Goal: Find contact information: Find contact information

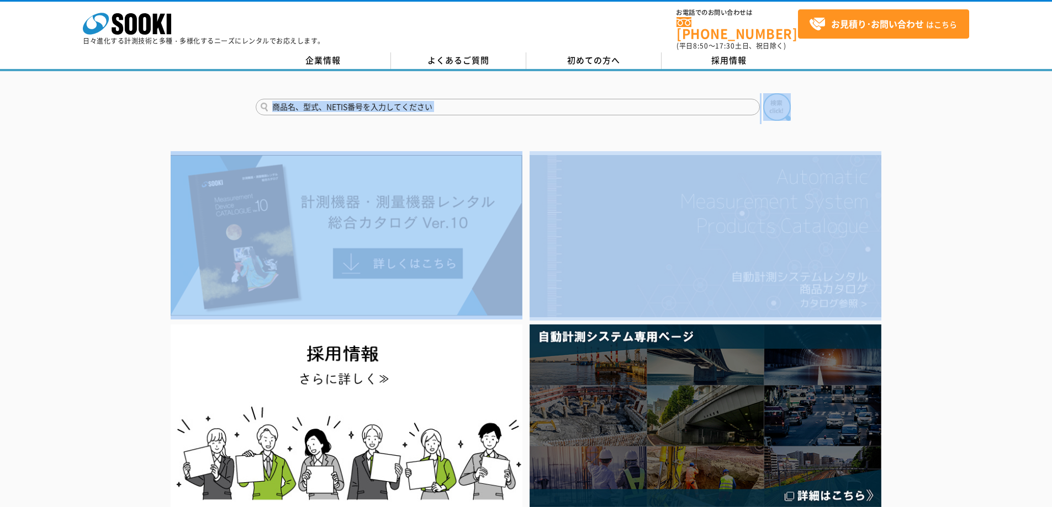
drag, startPoint x: 825, startPoint y: 222, endPoint x: 837, endPoint y: 226, distance: 12.7
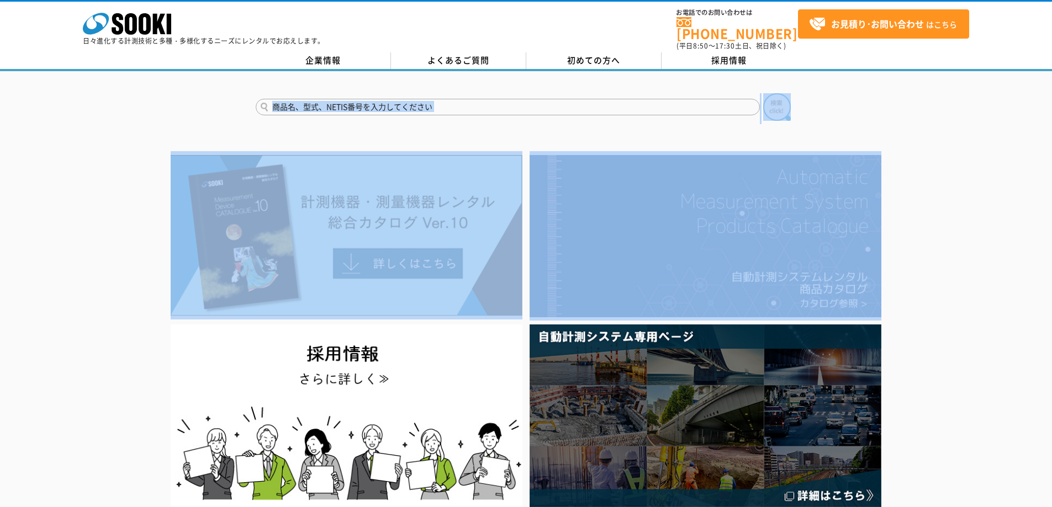
drag, startPoint x: 1003, startPoint y: 258, endPoint x: 1009, endPoint y: 259, distance: 6.3
click at [1003, 258] on div at bounding box center [526, 330] width 1052 height 359
click at [1009, 259] on div at bounding box center [526, 330] width 1052 height 359
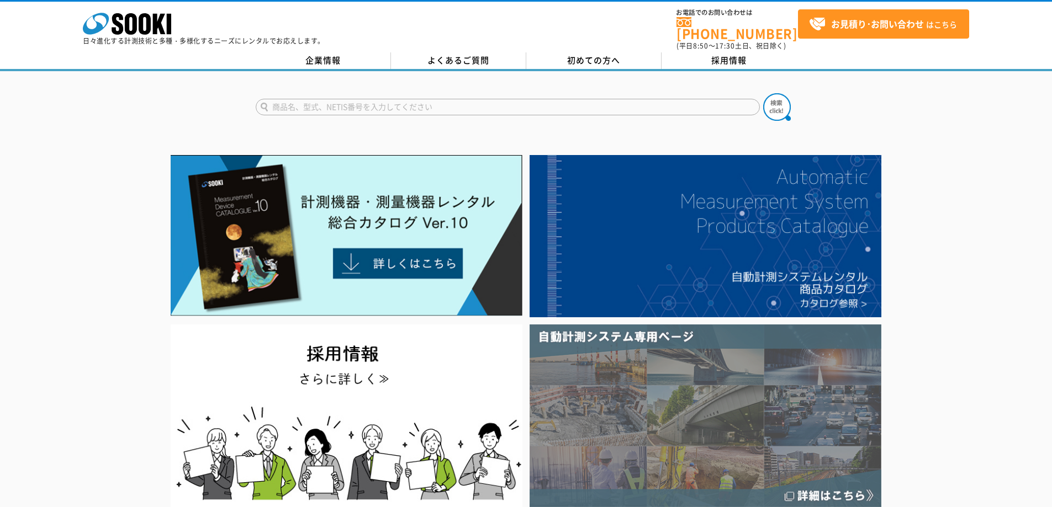
click at [701, 386] on img at bounding box center [705, 416] width 352 height 183
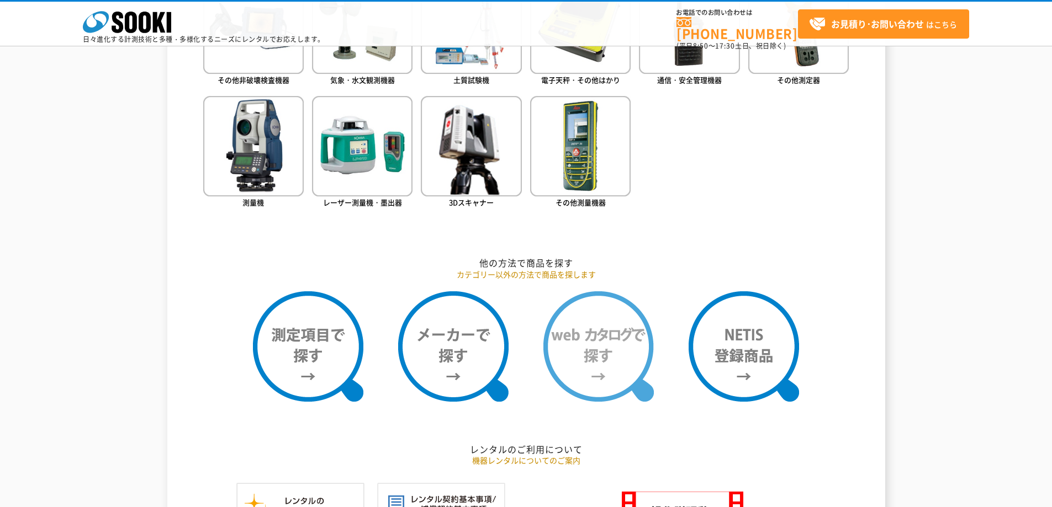
scroll to position [662, 0]
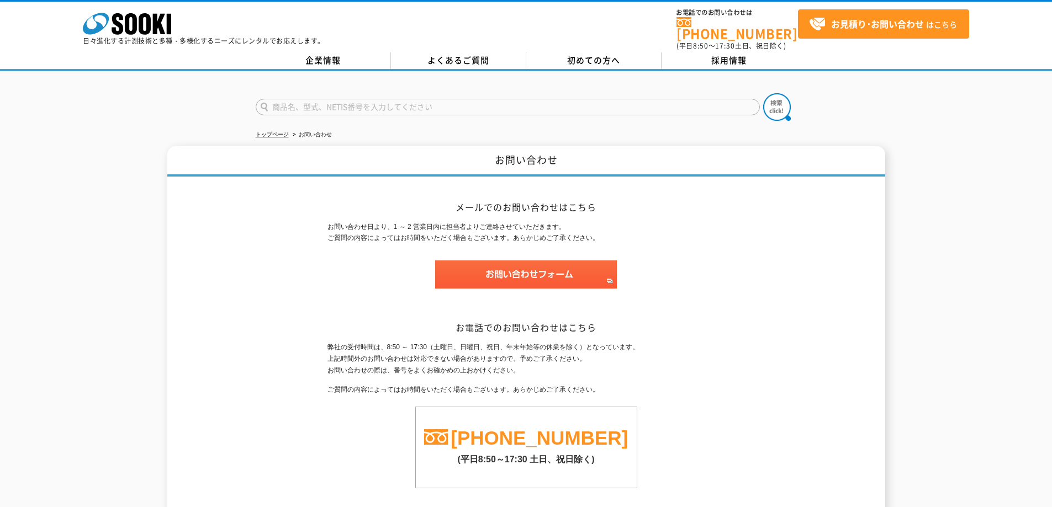
click at [749, 334] on div "お問い合わせ メールでのお問い合わせはこちら お問い合わせ日より、1 ～ 2 営業日内に担当者よりご連絡させていただきます。 ご質問の内容によってはお時間をい…" at bounding box center [526, 332] width 718 height 373
click at [277, 131] on link "トップページ" at bounding box center [272, 134] width 33 height 6
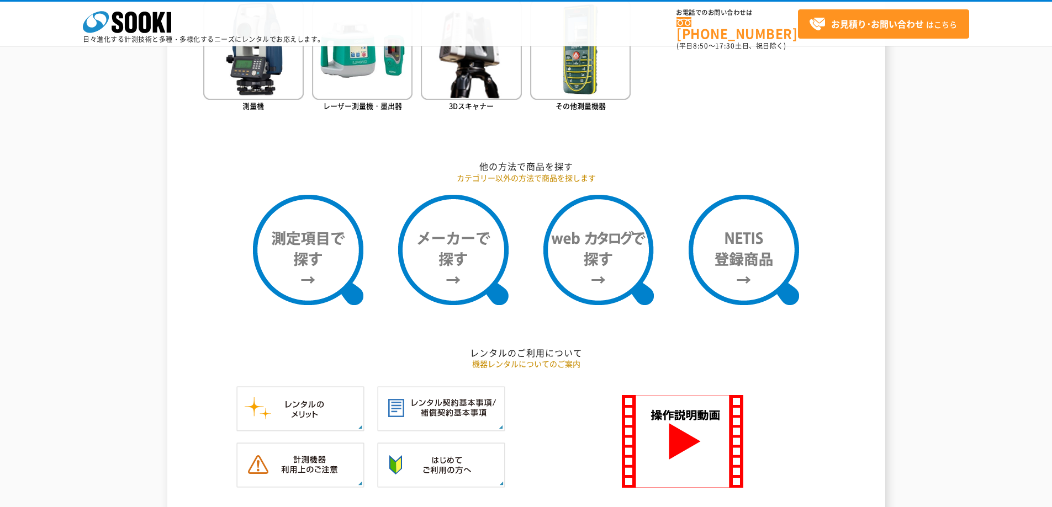
scroll to position [759, 0]
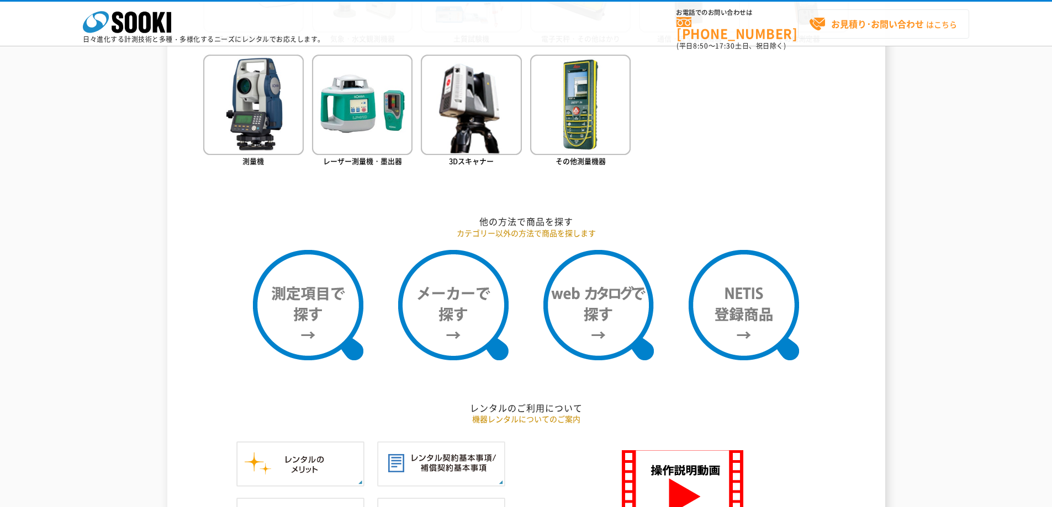
click at [858, 25] on strong "お見積り･お問い合わせ" at bounding box center [877, 23] width 93 height 13
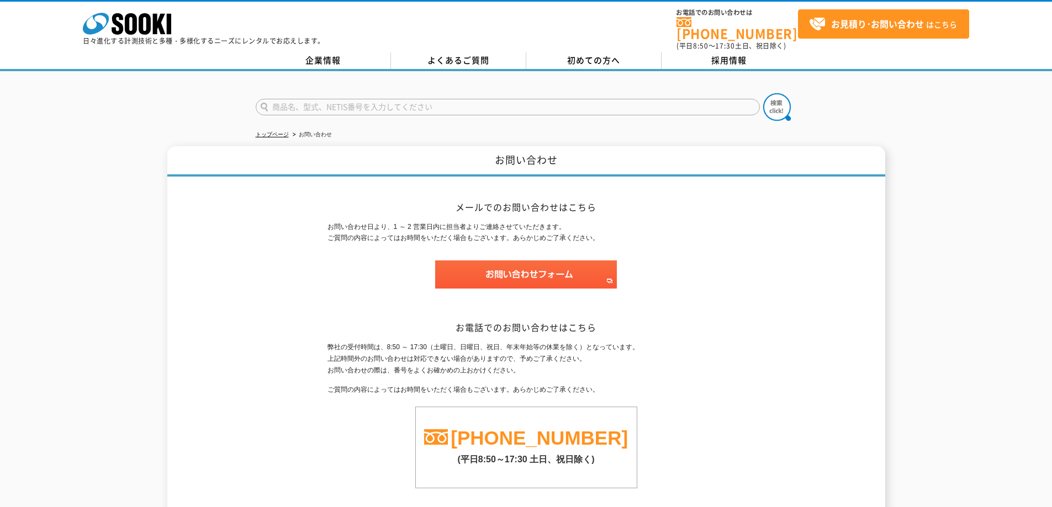
scroll to position [106, 0]
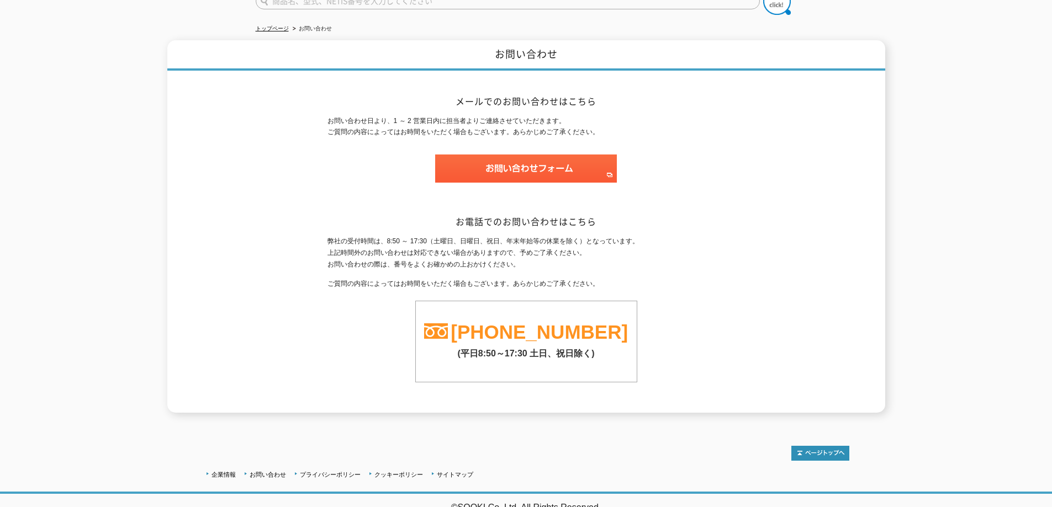
click at [564, 328] on link "[PHONE_NUMBER]" at bounding box center [538, 332] width 177 height 22
click at [584, 155] on img at bounding box center [526, 169] width 182 height 28
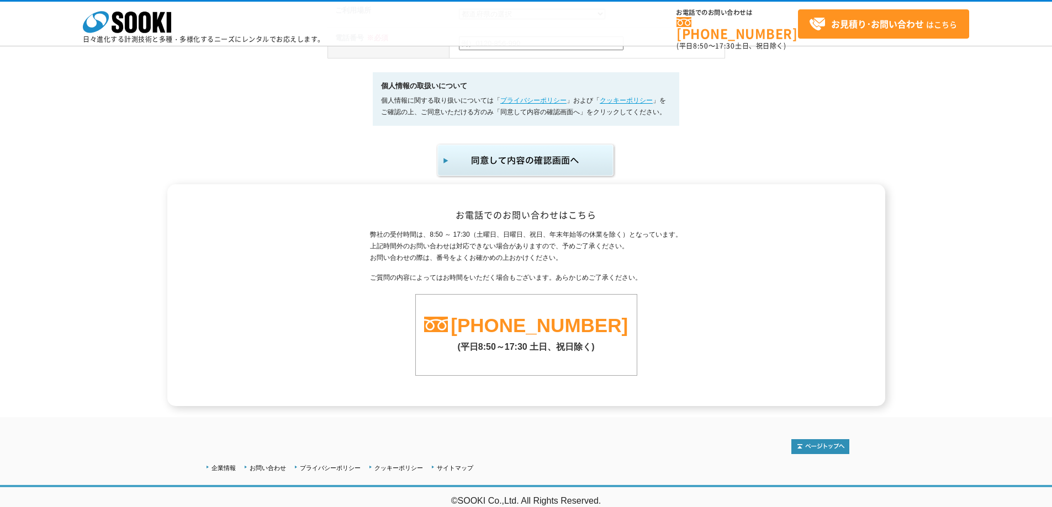
scroll to position [533, 0]
